Goal: Book appointment/travel/reservation

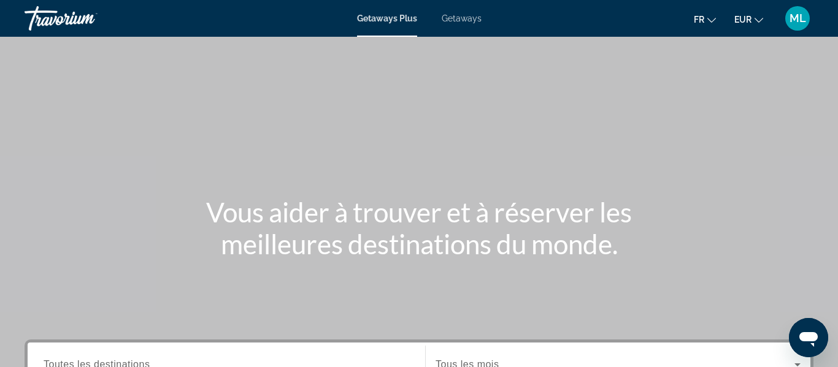
click at [470, 20] on span "Getaways" at bounding box center [462, 18] width 40 height 10
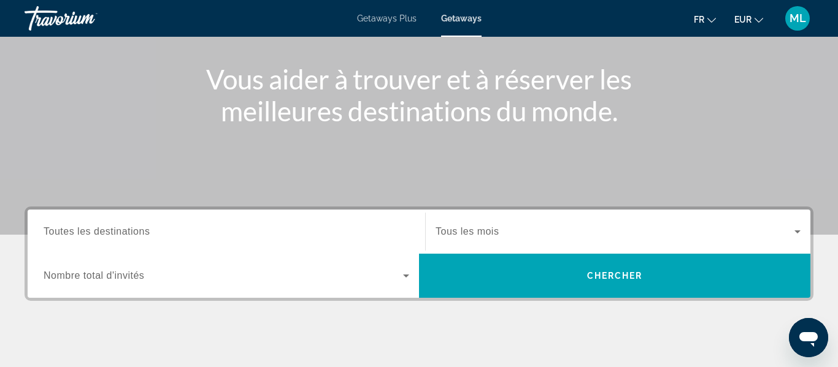
scroll to position [143, 0]
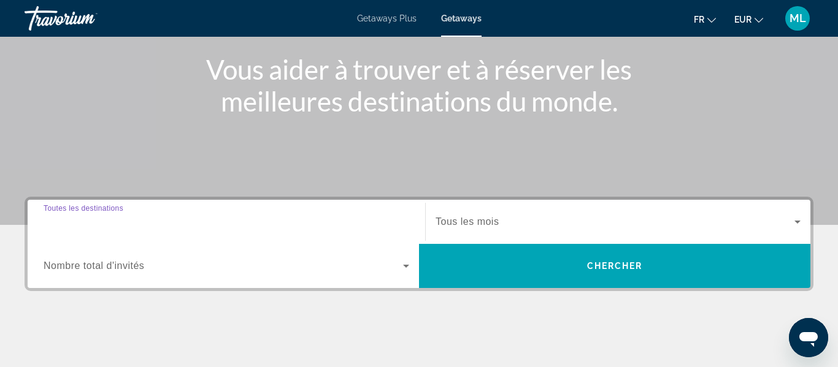
click at [123, 228] on input "Destination Toutes les destinations" at bounding box center [227, 222] width 366 height 15
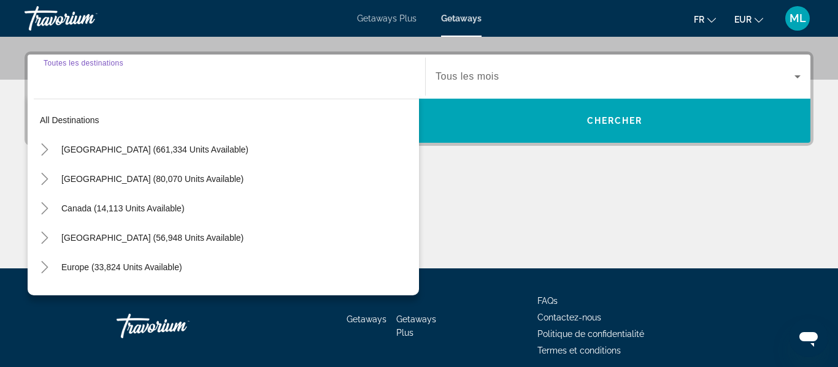
scroll to position [300, 0]
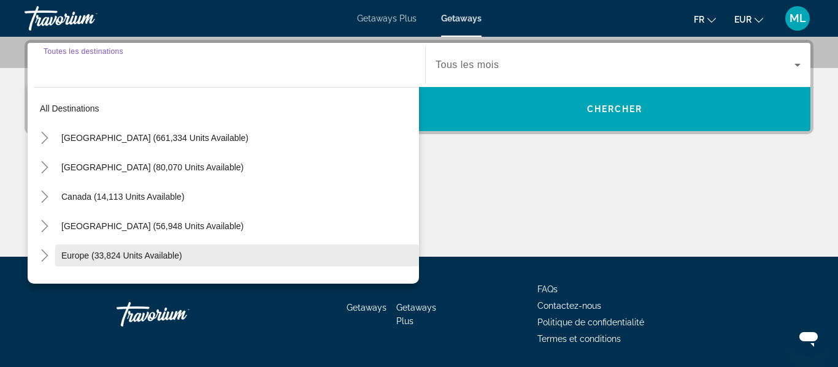
click at [64, 257] on span "Europe (33,824 units available)" at bounding box center [121, 256] width 121 height 10
type input "**********"
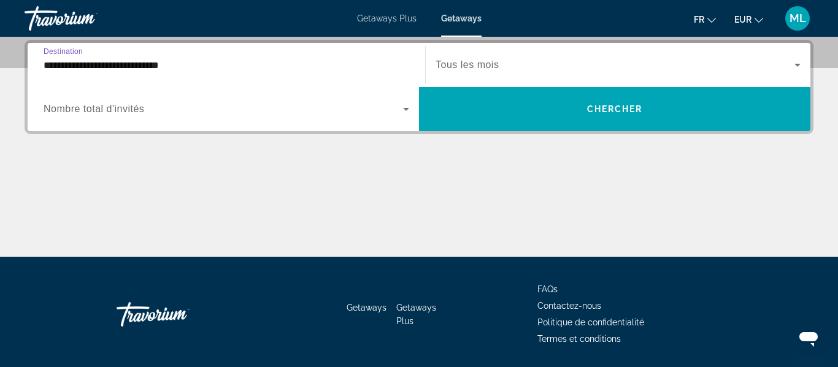
click at [129, 114] on span "Nombre total d'invités" at bounding box center [94, 109] width 101 height 10
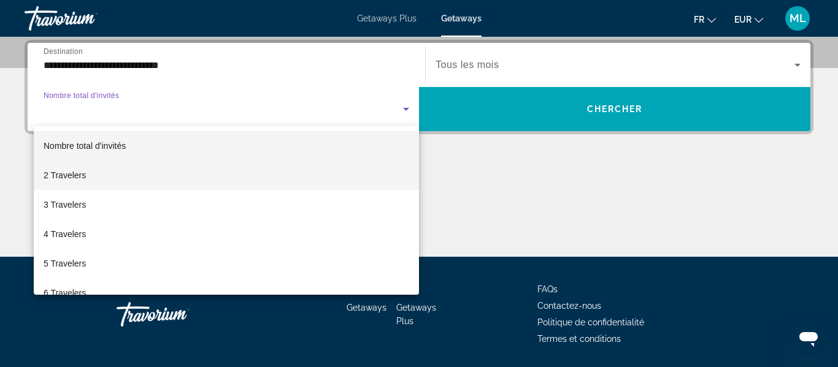
click at [110, 180] on mat-option "2 Travelers" at bounding box center [226, 175] width 385 height 29
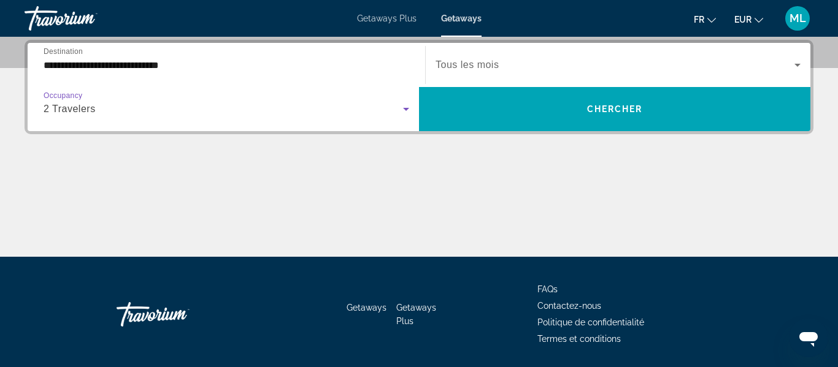
click at [465, 71] on span "Search widget" at bounding box center [615, 65] width 359 height 15
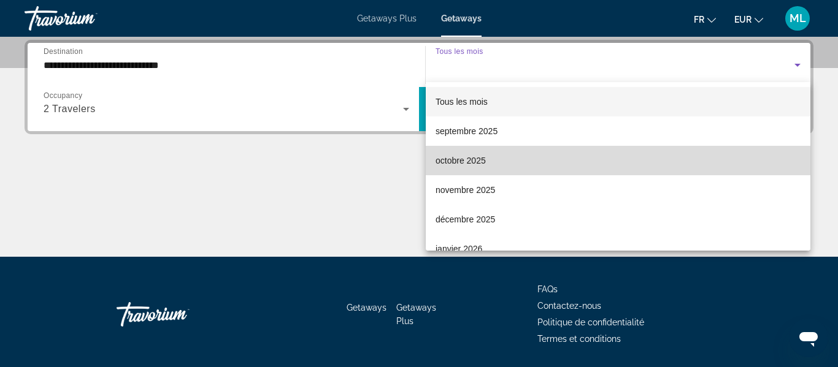
click at [464, 160] on span "octobre 2025" at bounding box center [461, 160] width 50 height 15
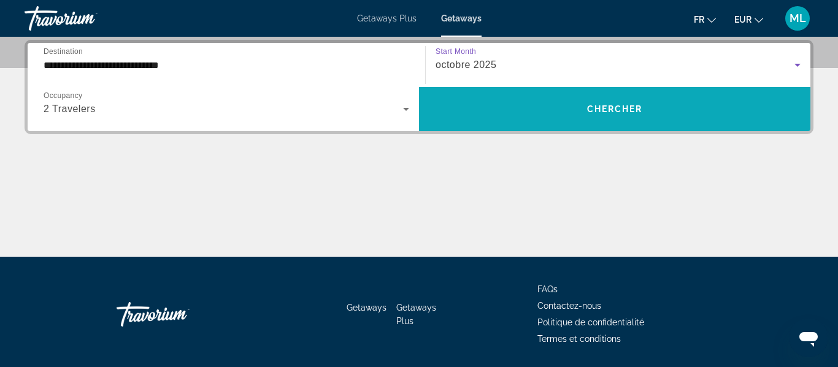
click at [536, 106] on span "Search widget" at bounding box center [614, 108] width 391 height 29
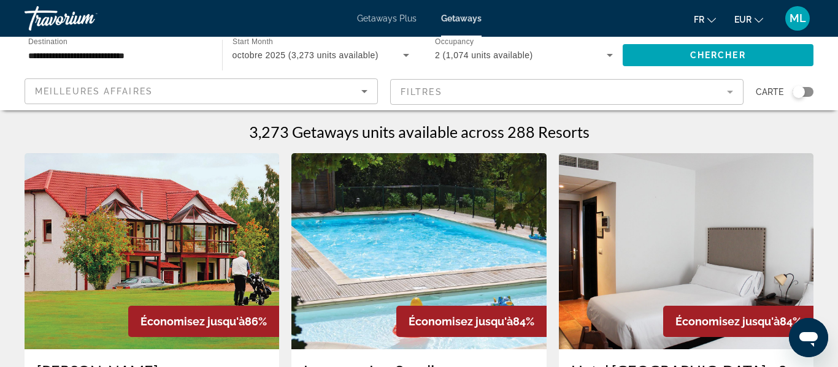
click at [306, 101] on div "Meilleures affaires" at bounding box center [201, 96] width 333 height 34
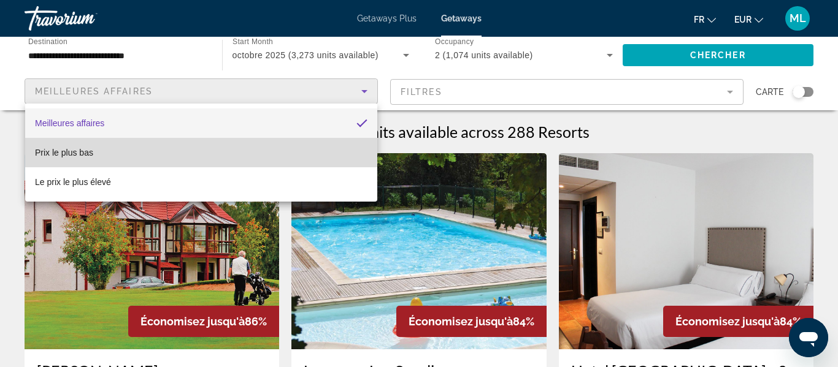
click at [252, 160] on mat-option "Prix ​​le plus bas" at bounding box center [201, 152] width 352 height 29
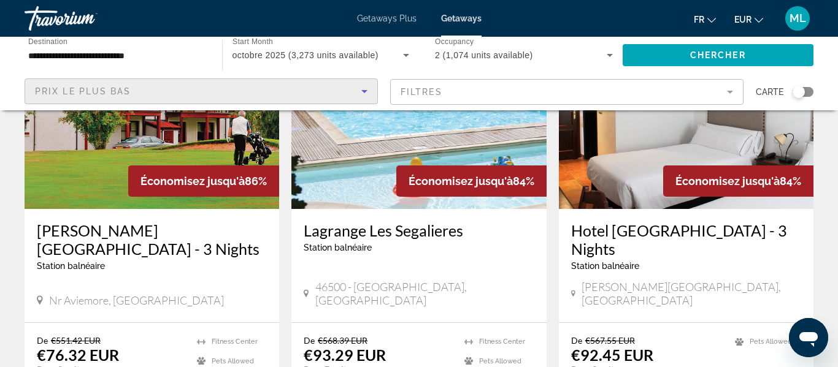
scroll to position [120, 0]
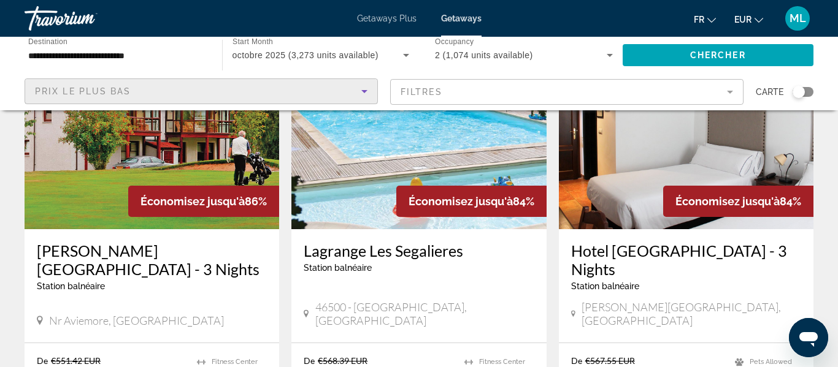
click at [371, 93] on icon "Sort by" at bounding box center [364, 91] width 15 height 15
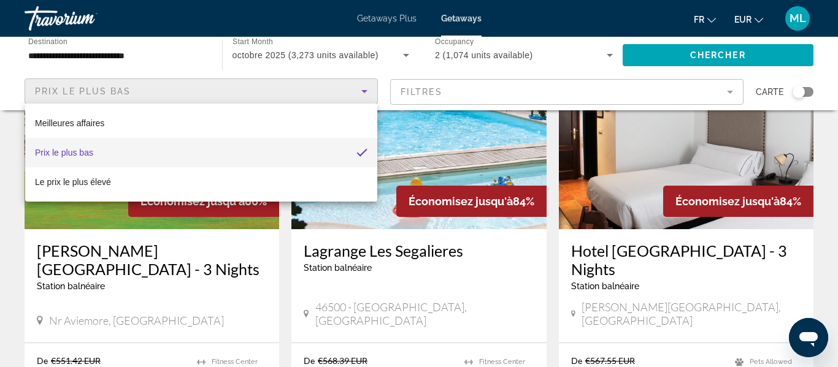
click at [196, 52] on div at bounding box center [419, 183] width 838 height 367
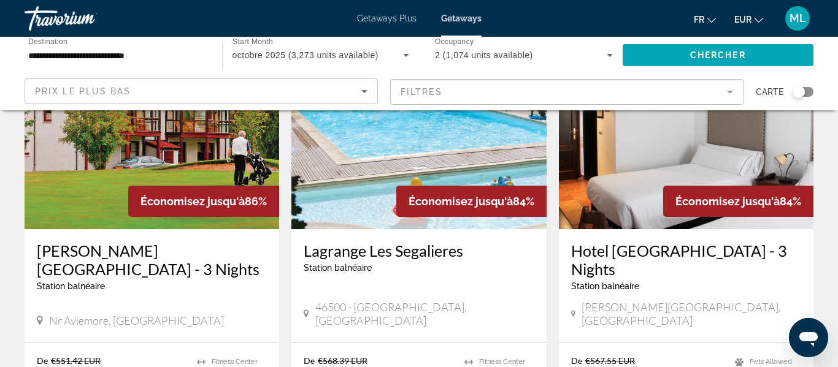
click at [196, 52] on input "**********" at bounding box center [117, 55] width 178 height 15
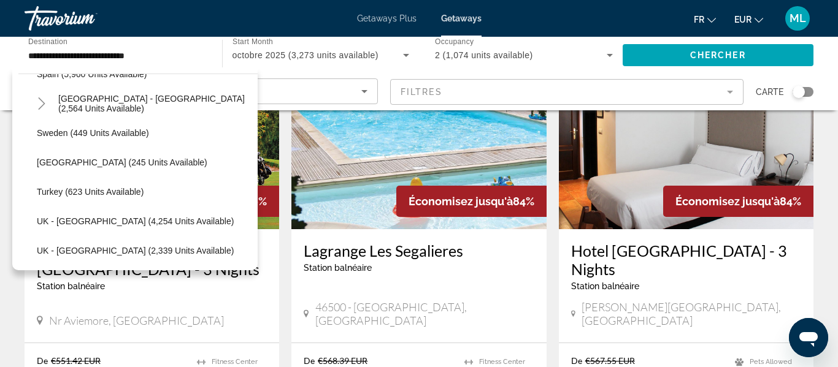
scroll to position [694, 0]
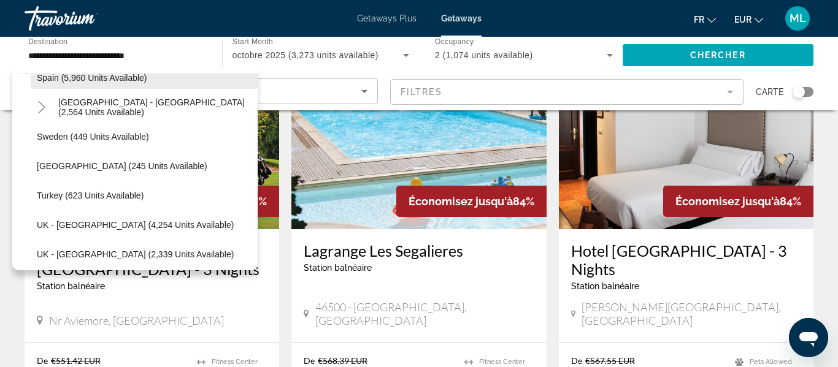
click at [52, 81] on span "Spain (5,960 units available)" at bounding box center [92, 78] width 110 height 10
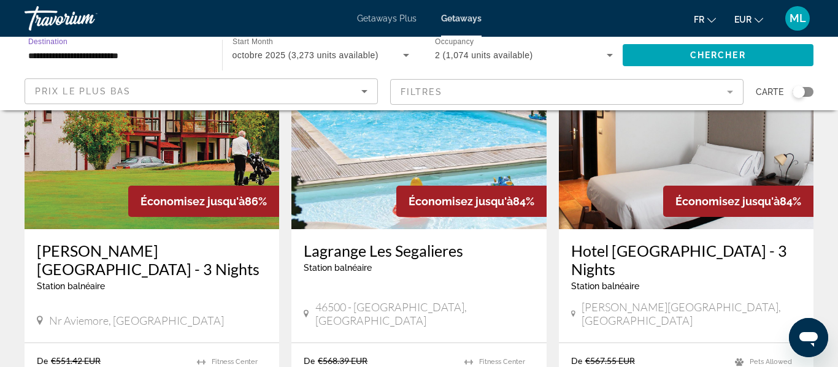
click at [159, 61] on input "**********" at bounding box center [117, 55] width 178 height 15
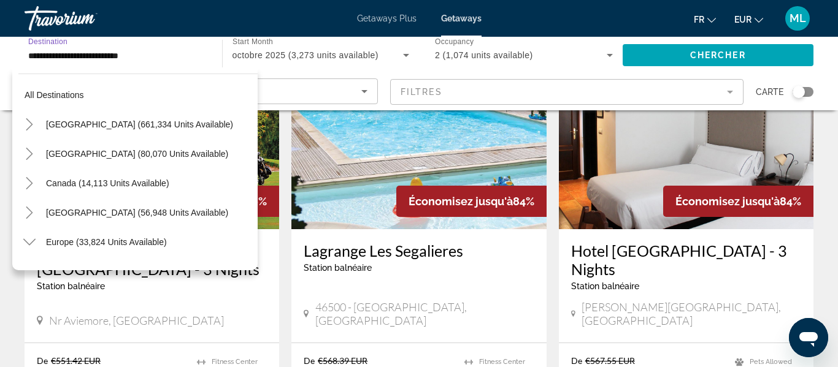
scroll to position [603, 0]
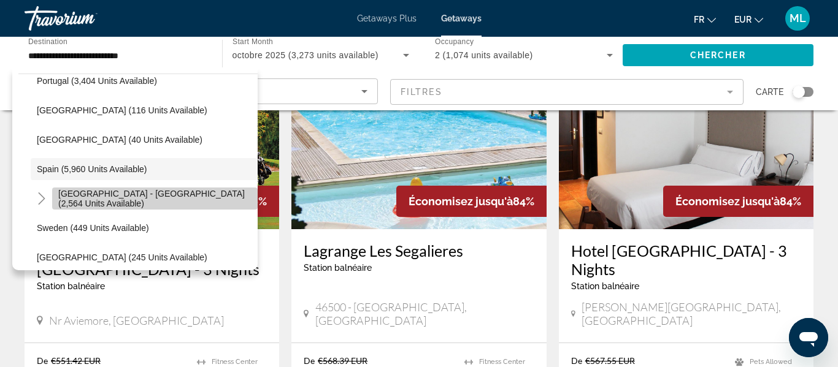
click at [64, 200] on span "[GEOGRAPHIC_DATA] - [GEOGRAPHIC_DATA] (2,564 units available)" at bounding box center [154, 199] width 193 height 20
type input "**********"
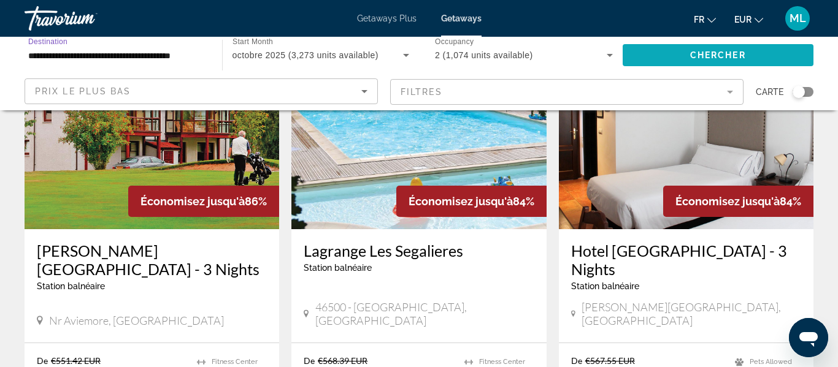
click at [659, 54] on span "Search widget" at bounding box center [718, 54] width 191 height 29
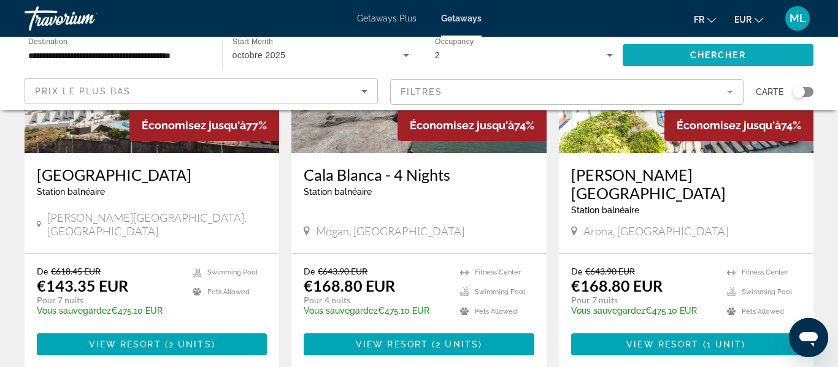
scroll to position [221, 0]
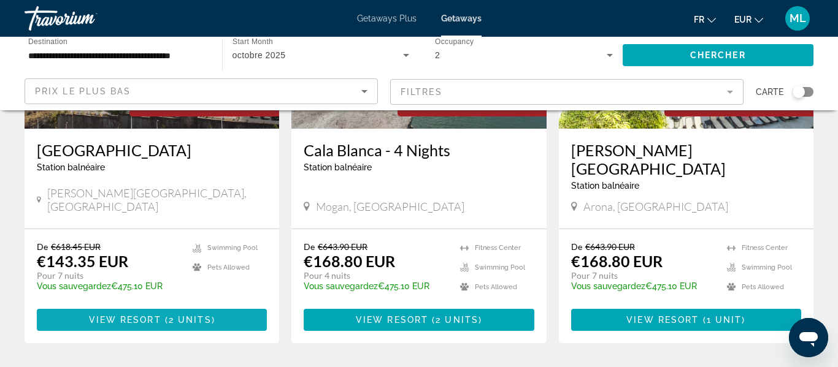
click at [187, 315] on span "2 units" at bounding box center [190, 320] width 43 height 10
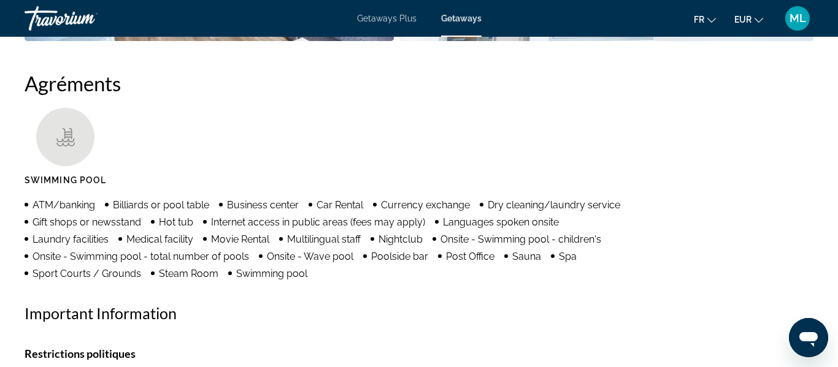
scroll to position [946, 0]
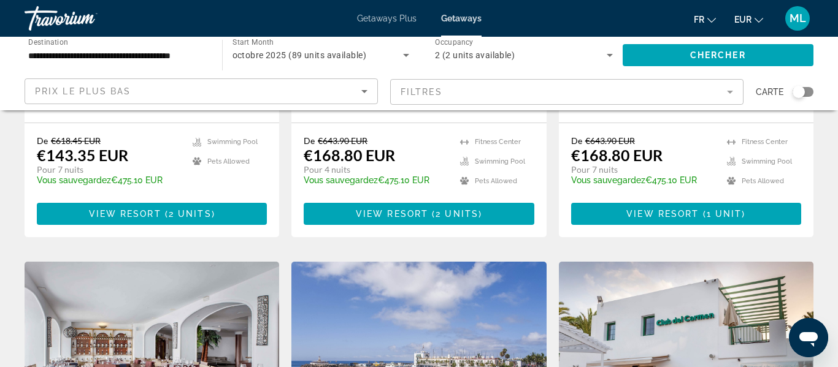
scroll to position [307, 0]
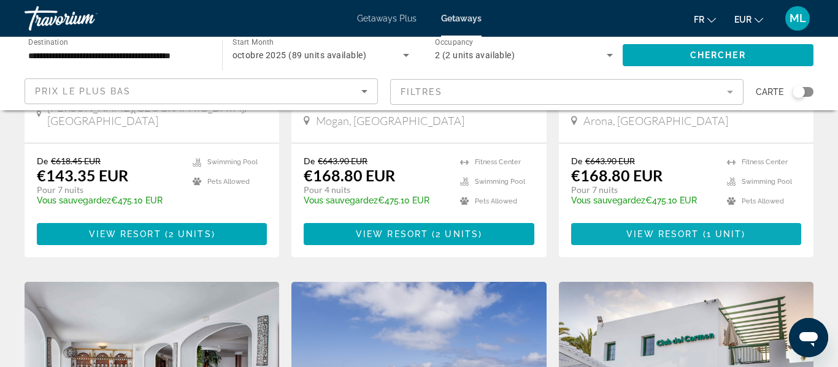
click at [720, 229] on span "1 unit" at bounding box center [725, 234] width 36 height 10
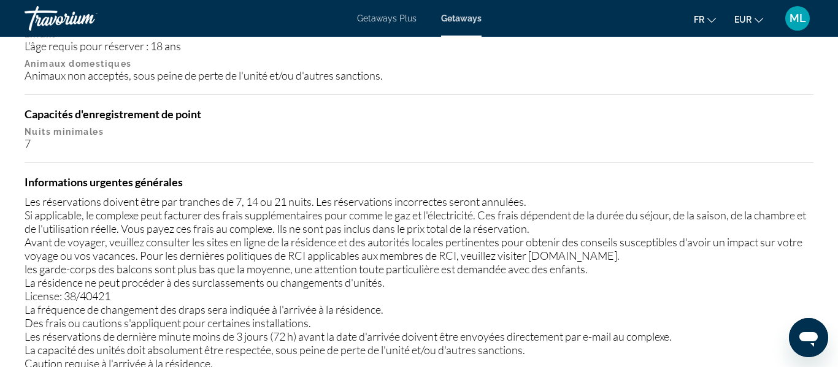
scroll to position [1337, 0]
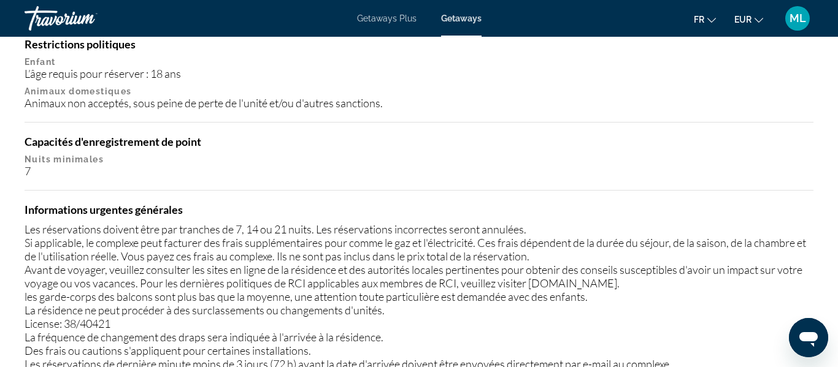
click at [363, 22] on span "Getaways Plus" at bounding box center [387, 18] width 60 height 10
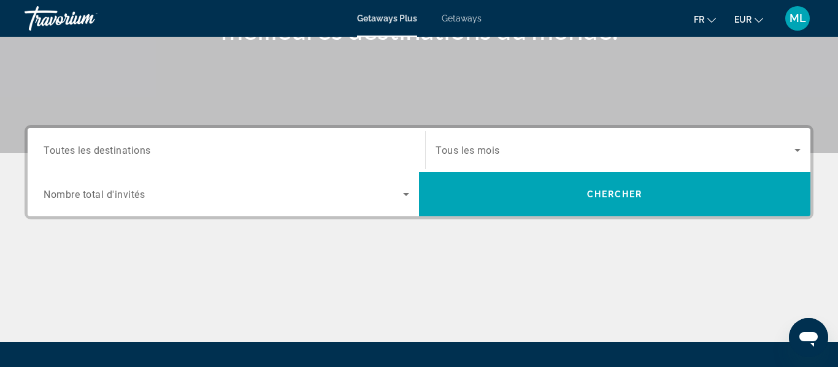
scroll to position [221, 0]
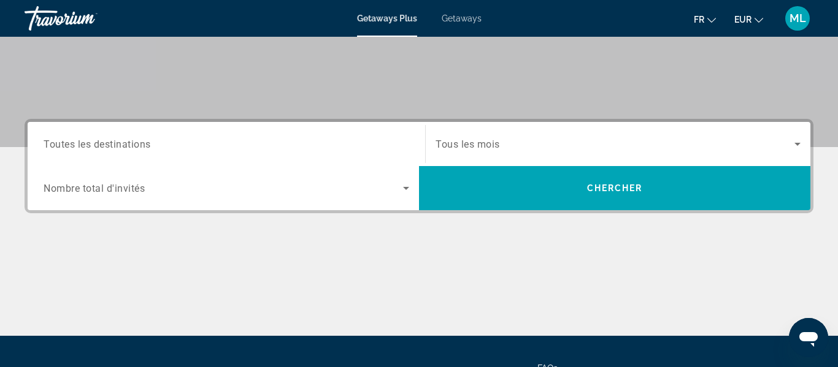
click at [148, 147] on span "Toutes les destinations" at bounding box center [97, 144] width 107 height 12
click at [148, 147] on input "Destination Toutes les destinations" at bounding box center [227, 144] width 366 height 15
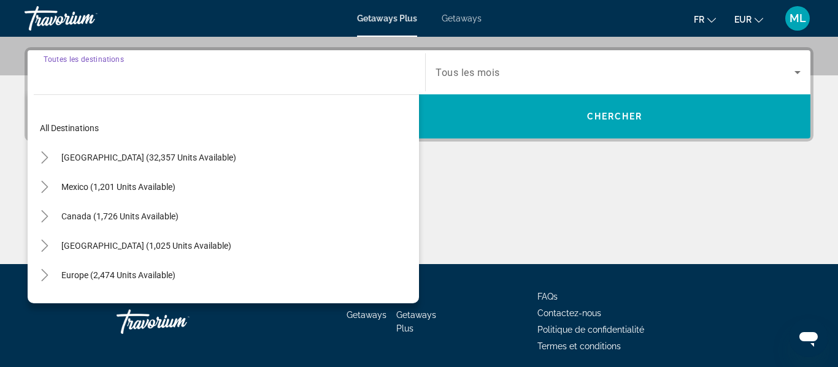
scroll to position [300, 0]
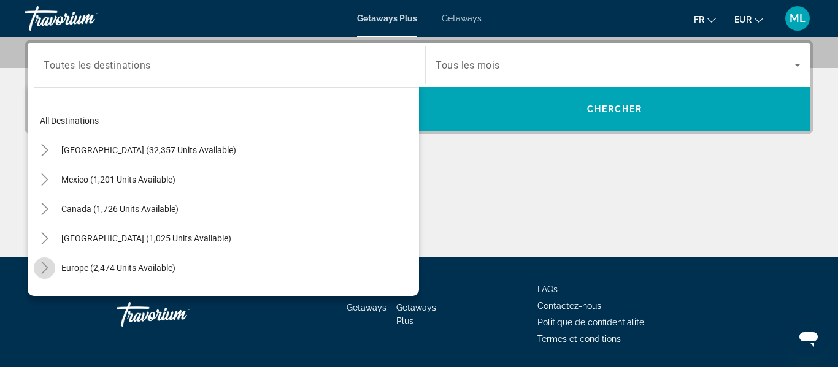
click at [45, 263] on icon "Toggle Europe (2,474 units available)" at bounding box center [45, 268] width 12 height 12
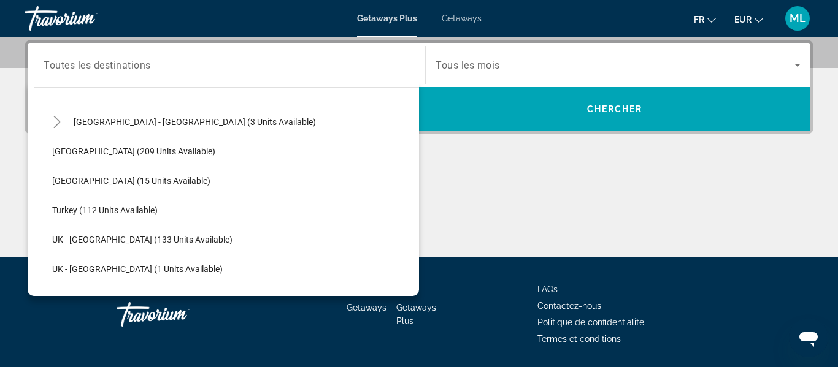
scroll to position [621, 0]
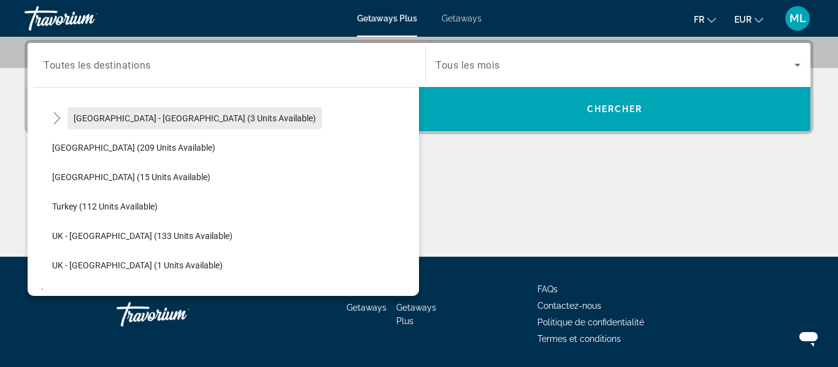
click at [185, 116] on span "[GEOGRAPHIC_DATA] - [GEOGRAPHIC_DATA] (3 units available)" at bounding box center [195, 118] width 242 height 10
type input "**********"
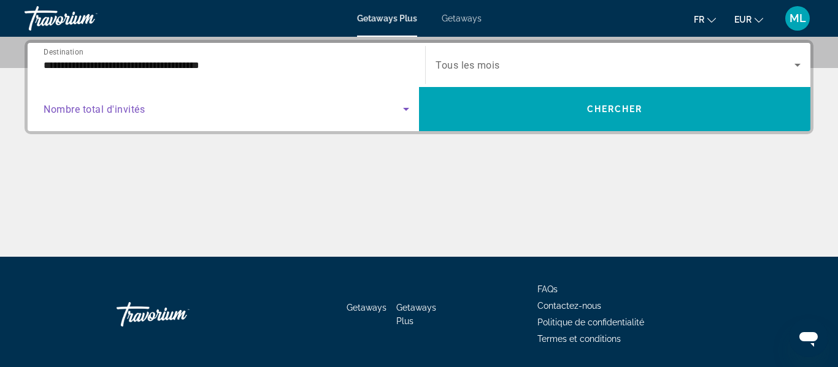
click at [185, 116] on span "Search widget" at bounding box center [223, 109] width 359 height 15
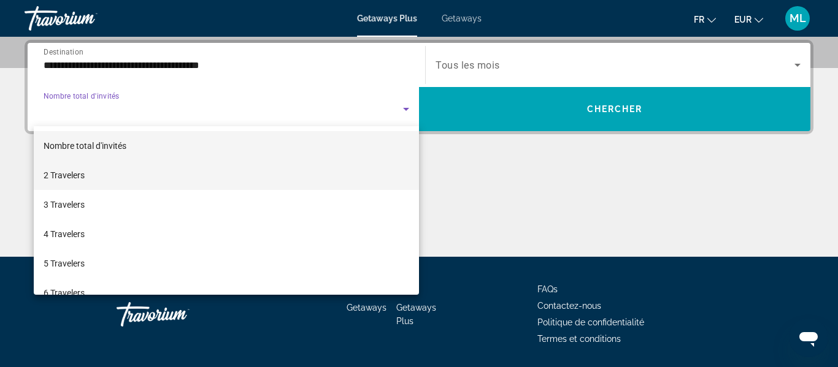
click at [179, 182] on mat-option "2 Travelers" at bounding box center [226, 175] width 385 height 29
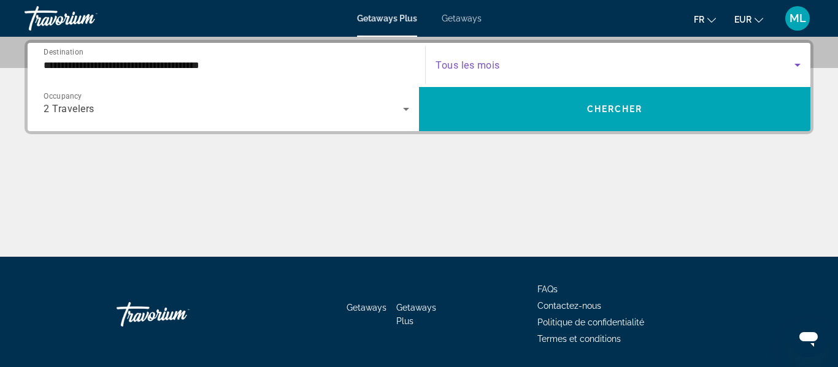
click at [556, 70] on span "Search widget" at bounding box center [615, 65] width 359 height 15
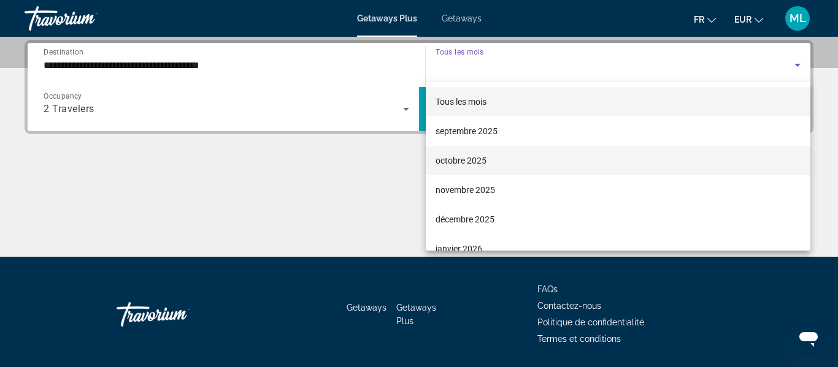
click at [536, 156] on mat-option "octobre 2025" at bounding box center [618, 160] width 385 height 29
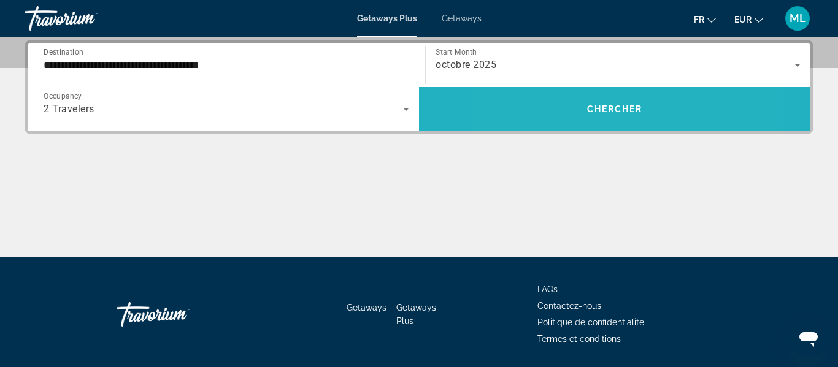
click at [563, 104] on span "Search widget" at bounding box center [614, 108] width 391 height 29
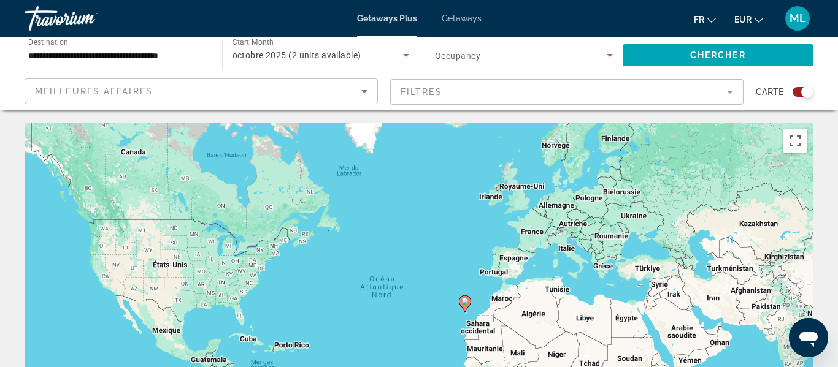
scroll to position [25, 0]
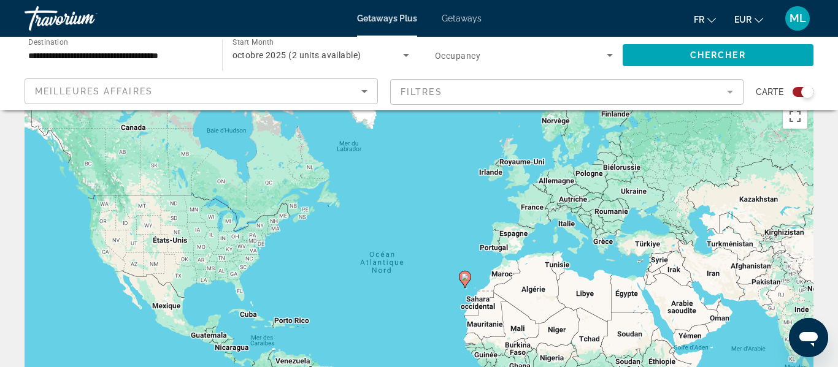
click at [794, 91] on div "Search widget" at bounding box center [803, 92] width 21 height 10
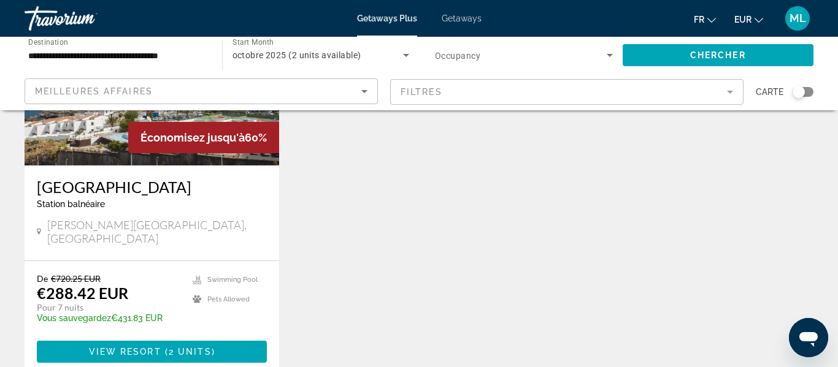
scroll to position [196, 0]
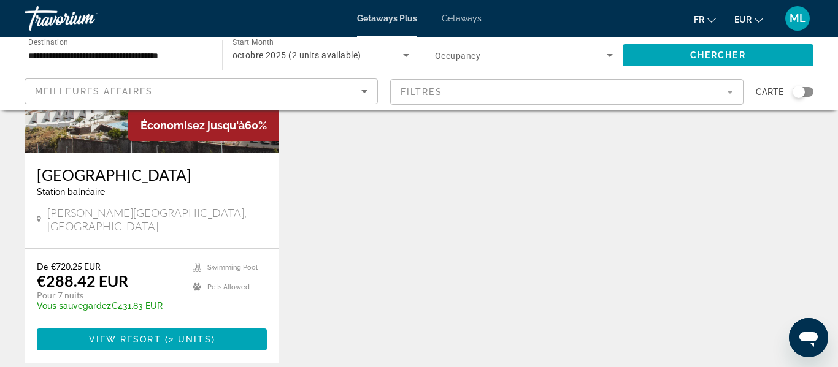
click at [446, 23] on span "Getaways" at bounding box center [462, 18] width 40 height 10
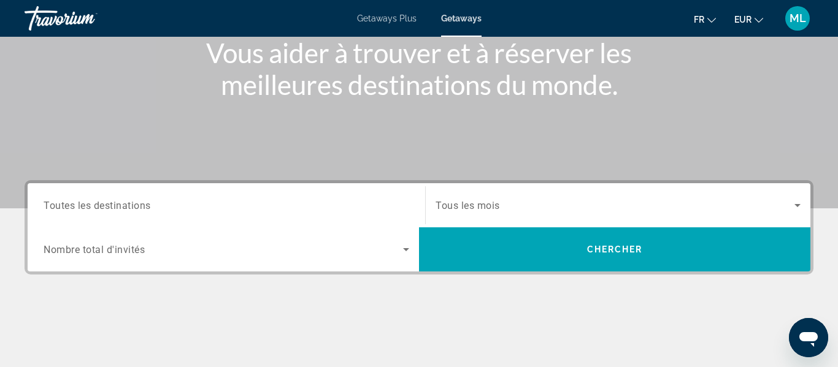
scroll to position [172, 0]
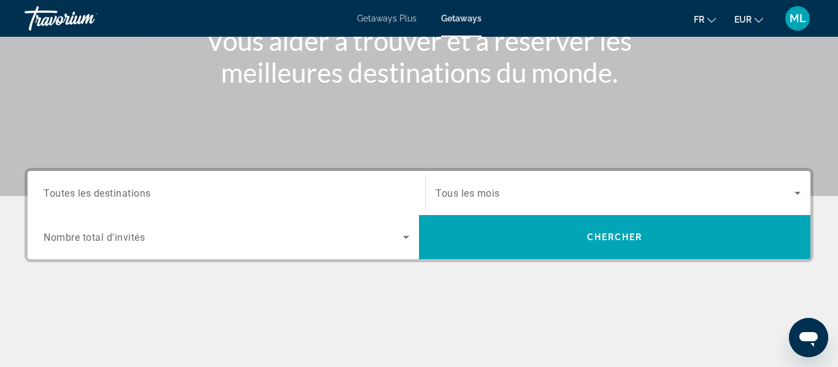
click at [91, 203] on div "Search widget" at bounding box center [227, 193] width 366 height 35
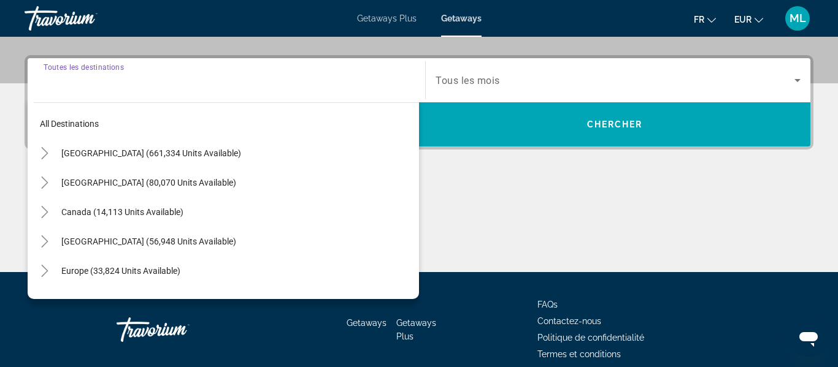
scroll to position [300, 0]
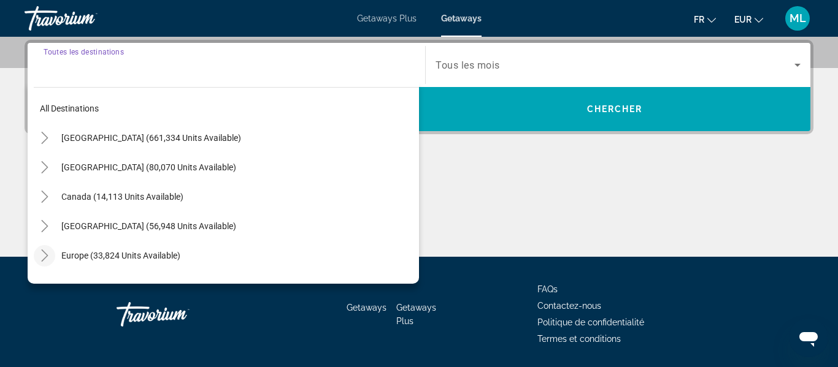
click at [47, 255] on icon "Toggle Europe (33,824 units available)" at bounding box center [44, 256] width 7 height 12
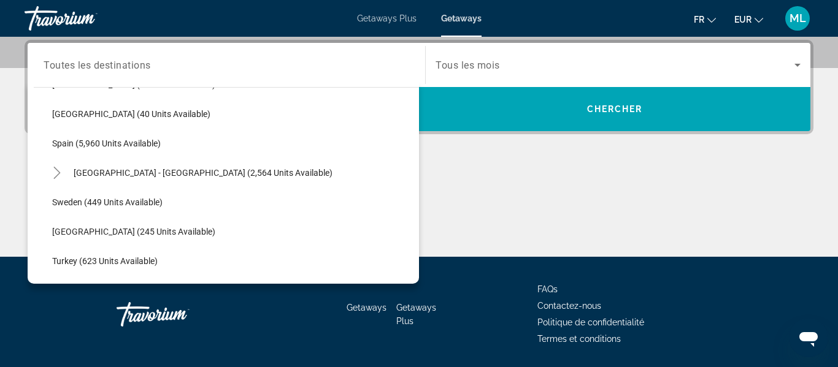
scroll to position [646, 0]
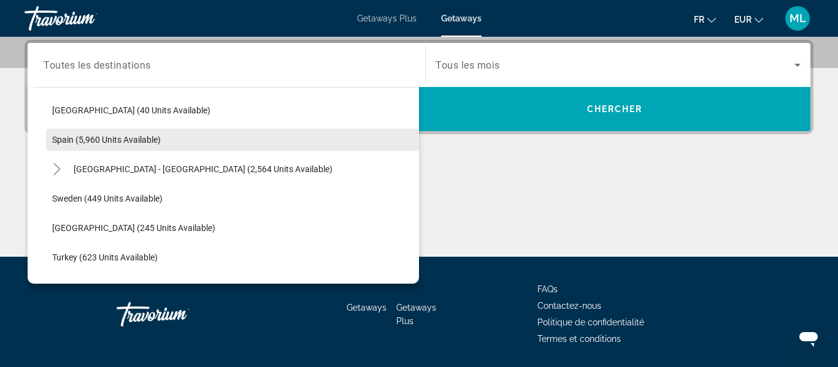
click at [53, 148] on span "Search widget" at bounding box center [232, 139] width 373 height 29
type input "**********"
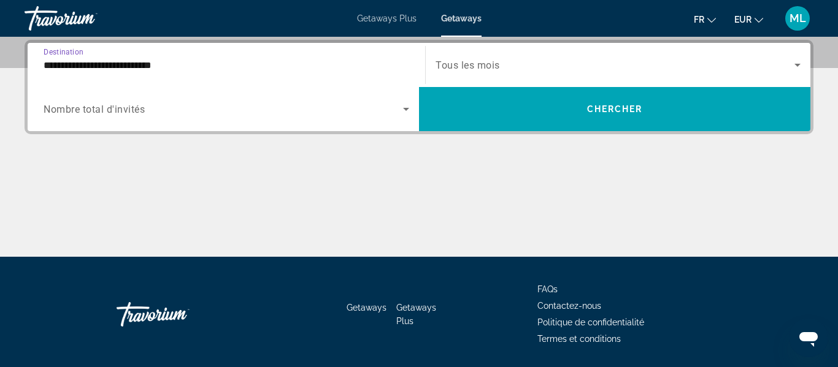
click at [450, 76] on div "Search widget" at bounding box center [618, 65] width 365 height 34
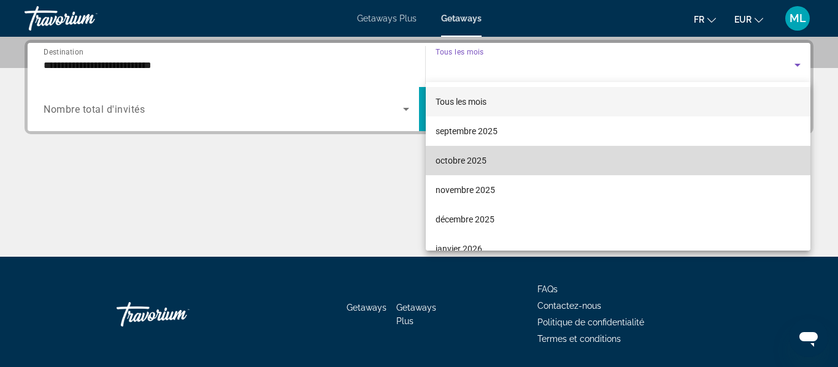
click at [458, 155] on span "octobre 2025" at bounding box center [461, 160] width 51 height 15
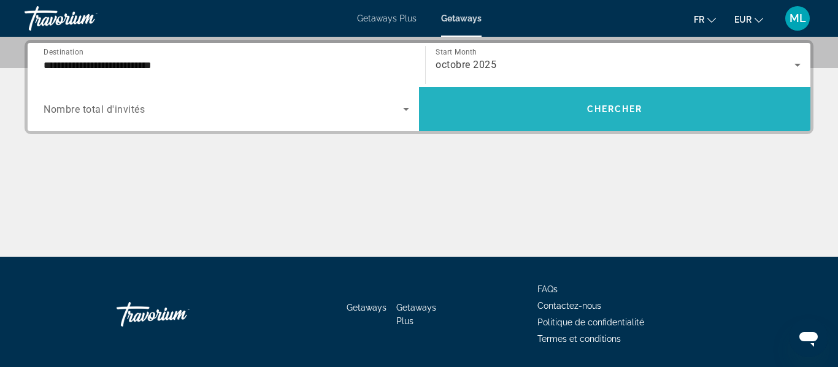
click at [474, 112] on span "Search widget" at bounding box center [614, 108] width 391 height 29
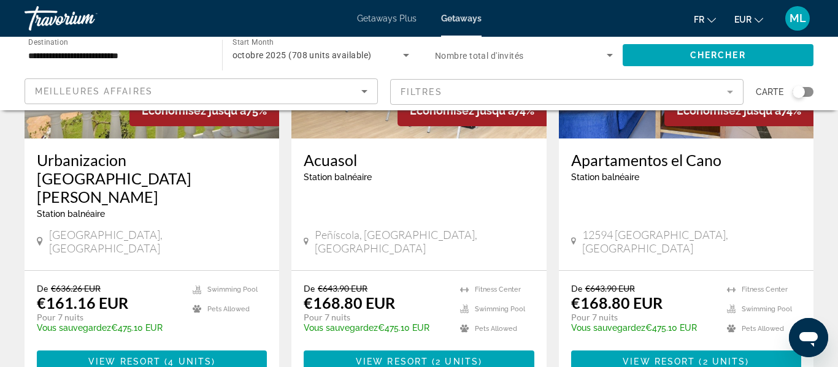
scroll to position [1543, 0]
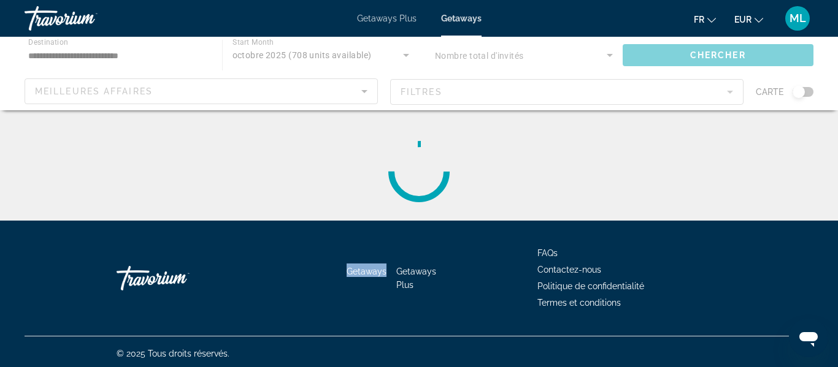
click at [338, 292] on div "Getaways Getaways Plus FAQs Contactez-nous Politique de confidentialité Termes …" at bounding box center [419, 278] width 789 height 115
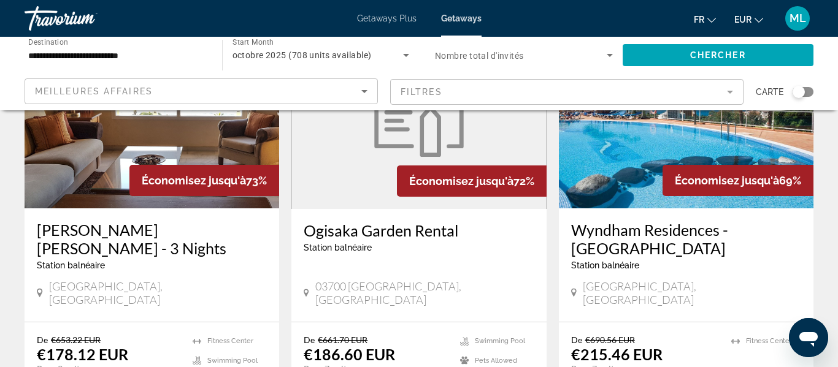
scroll to position [580, 0]
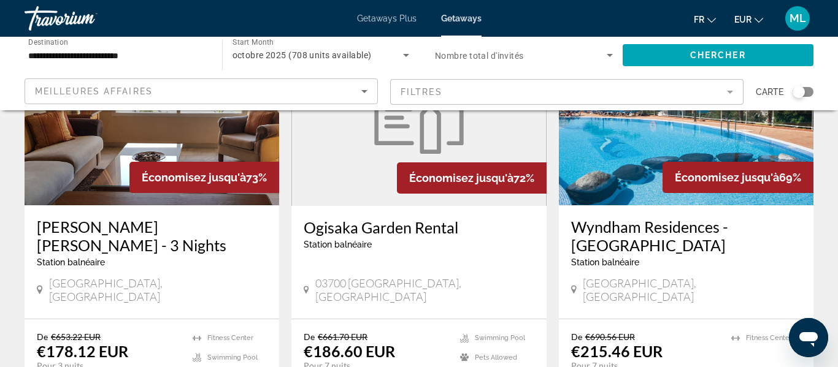
click at [508, 29] on div "fr English Español Français Italiano Português русский EUR USD ($) MXN (Mex$) C…" at bounding box center [654, 19] width 320 height 26
click at [64, 52] on input "**********" at bounding box center [117, 55] width 178 height 15
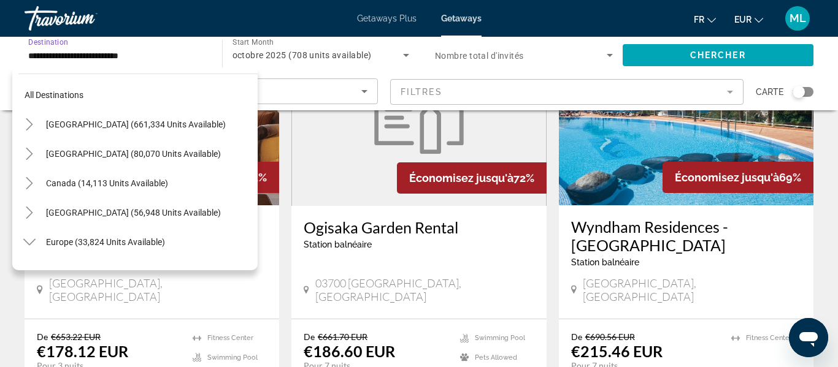
scroll to position [603, 0]
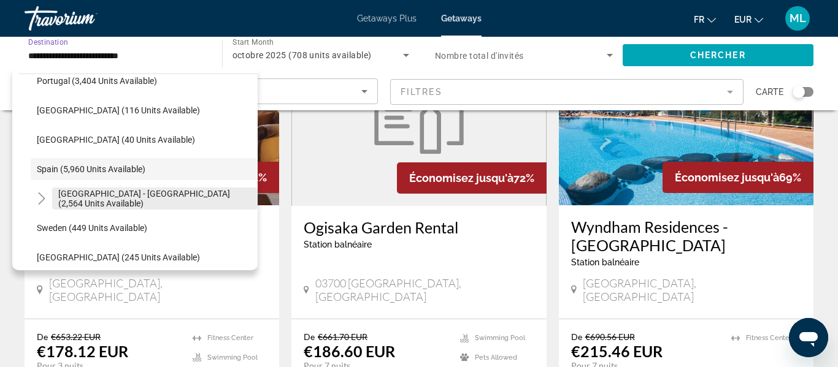
click at [117, 209] on span "Search widget" at bounding box center [155, 198] width 206 height 29
type input "**********"
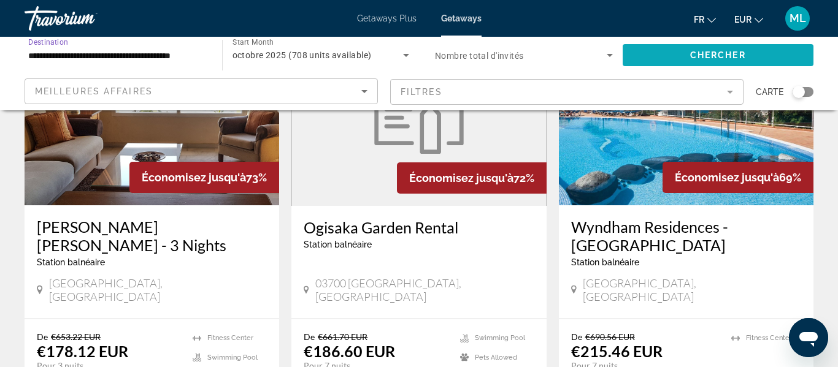
click at [710, 57] on span "Chercher" at bounding box center [718, 55] width 56 height 10
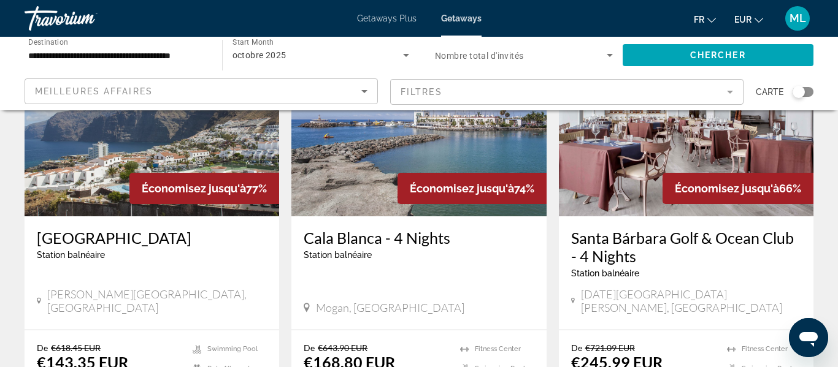
scroll to position [140, 0]
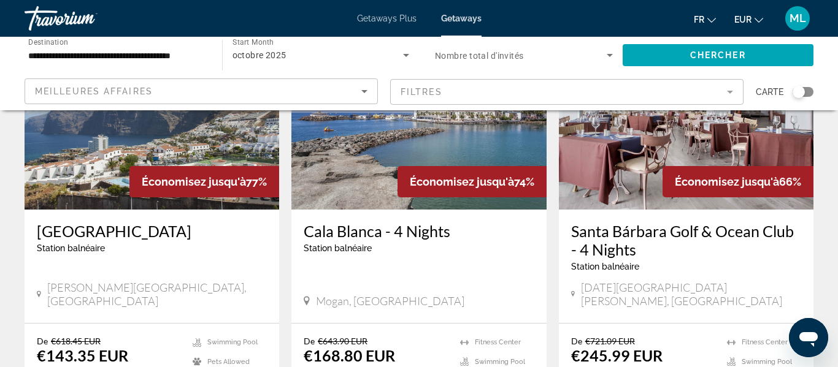
click at [112, 206] on img "Main content" at bounding box center [152, 111] width 255 height 196
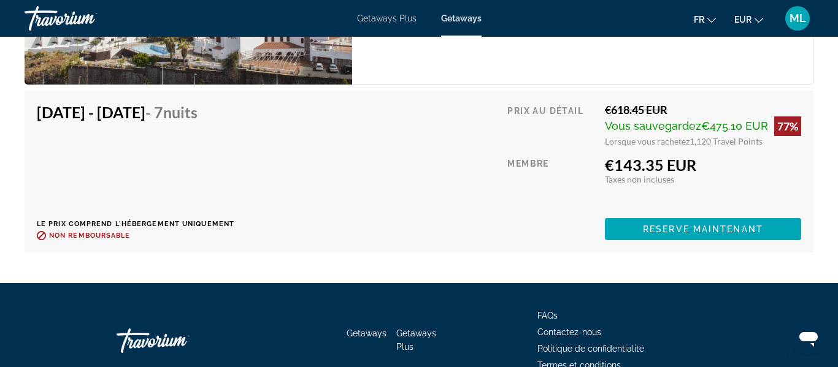
scroll to position [2994, 0]
